Goal: Task Accomplishment & Management: Complete application form

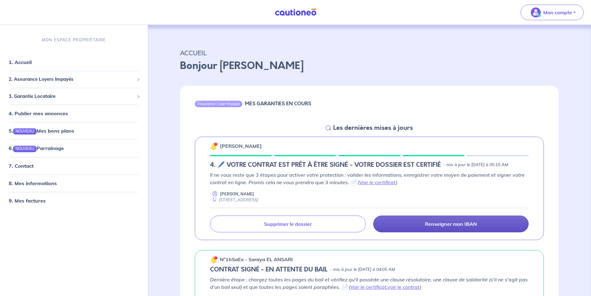
click at [442, 227] on p "Renseigner mon IBAN" at bounding box center [451, 224] width 52 height 6
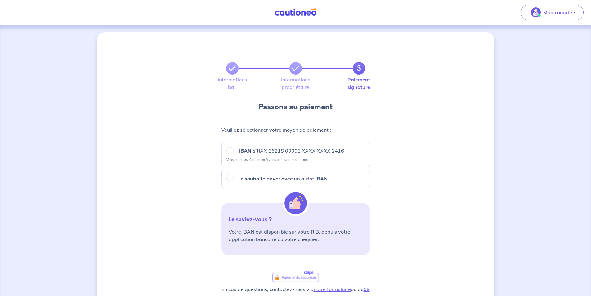
click at [299, 185] on div "Je souhaite payer avec un autre IBAN" at bounding box center [295, 178] width 149 height 19
click at [295, 181] on p "Je souhaite payer avec un autre IBAN" at bounding box center [283, 178] width 89 height 7
click at [234, 181] on input "Je souhaite payer avec un autre IBAN" at bounding box center [230, 178] width 7 height 7
radio input "true"
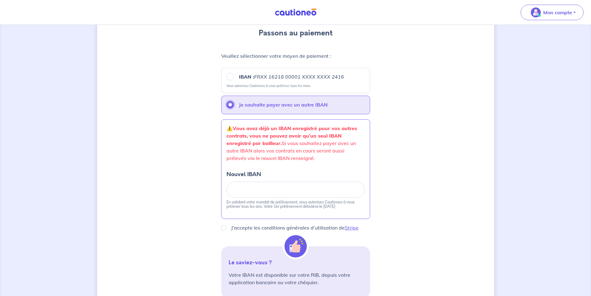
scroll to position [93, 0]
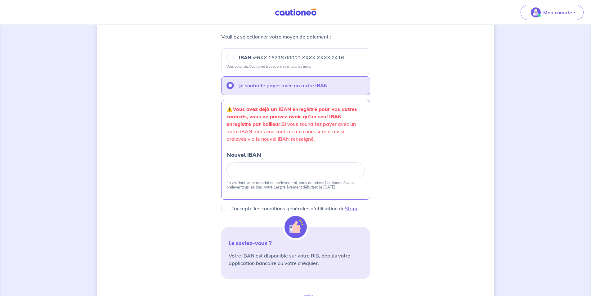
click at [300, 60] on em "FRXX 16218 00001 XXXX XXXX 2416" at bounding box center [299, 57] width 90 height 6
click at [234, 60] on input "IBAN : FRXX [FINANCIAL_ID] XXXX XXXX 2416" at bounding box center [230, 57] width 7 height 7
radio input "true"
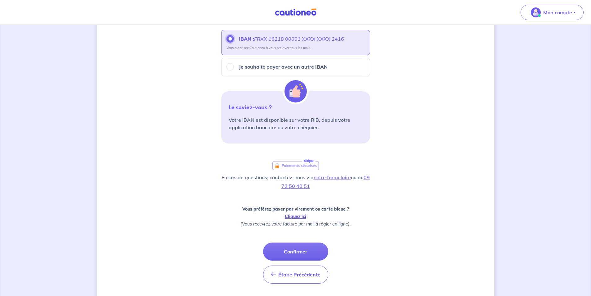
scroll to position [129, 0]
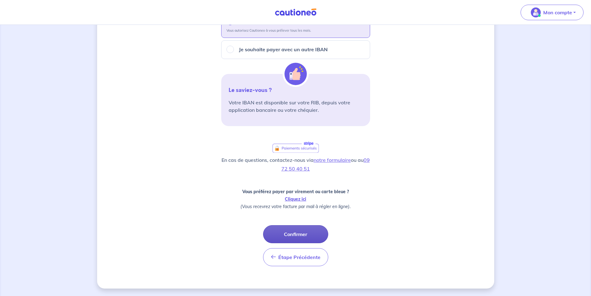
click at [295, 234] on button "Confirmer" at bounding box center [295, 234] width 65 height 18
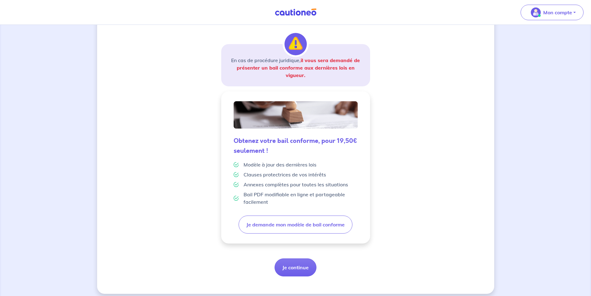
scroll to position [93, 0]
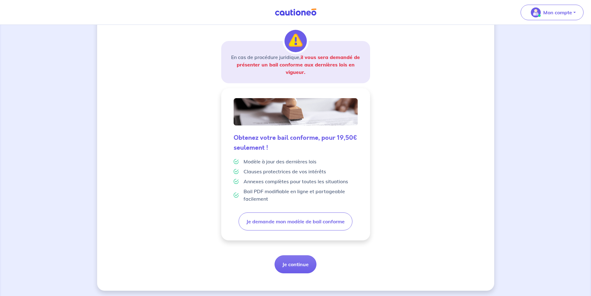
drag, startPoint x: 442, startPoint y: 218, endPoint x: 417, endPoint y: 227, distance: 26.7
click at [442, 218] on div "3 Informations bail Informations propriétaire Paiement signature Un bail confor…" at bounding box center [295, 114] width 397 height 351
click at [309, 270] on button "Je continue" at bounding box center [296, 264] width 42 height 18
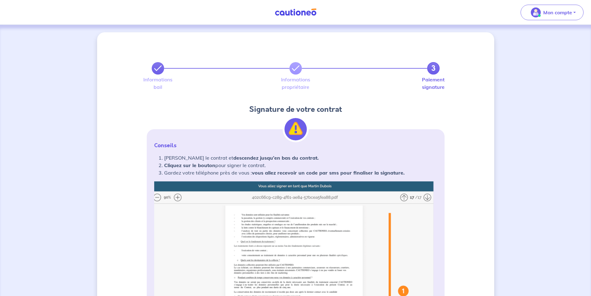
click at [155, 65] on icon at bounding box center [157, 68] width 7 height 7
click at [158, 74] on div "Informations bail Informations propriétaire Paiement signature" at bounding box center [295, 85] width 305 height 22
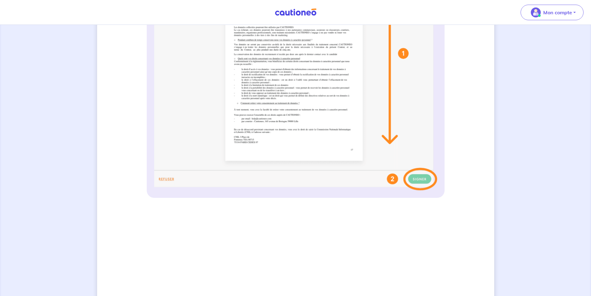
scroll to position [109, 0]
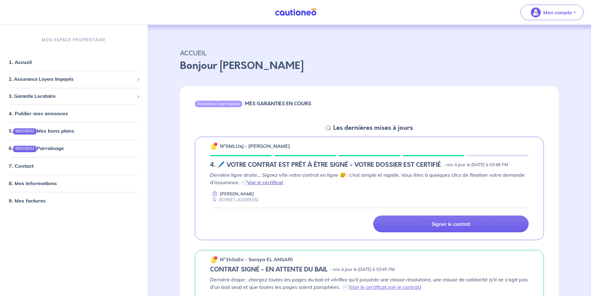
click at [264, 185] on link "Voir le certificat" at bounding box center [265, 182] width 36 height 6
click at [289, 229] on div "Signer le contrat" at bounding box center [369, 223] width 326 height 17
click at [237, 146] on p "n°0MLUxj - Lea TANJAMA" at bounding box center [255, 145] width 70 height 7
click at [397, 129] on h5 "Les dernières mises à jours" at bounding box center [373, 127] width 80 height 7
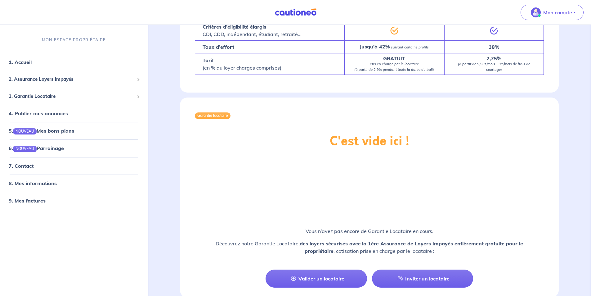
scroll to position [836, 0]
